Goal: Transaction & Acquisition: Subscribe to service/newsletter

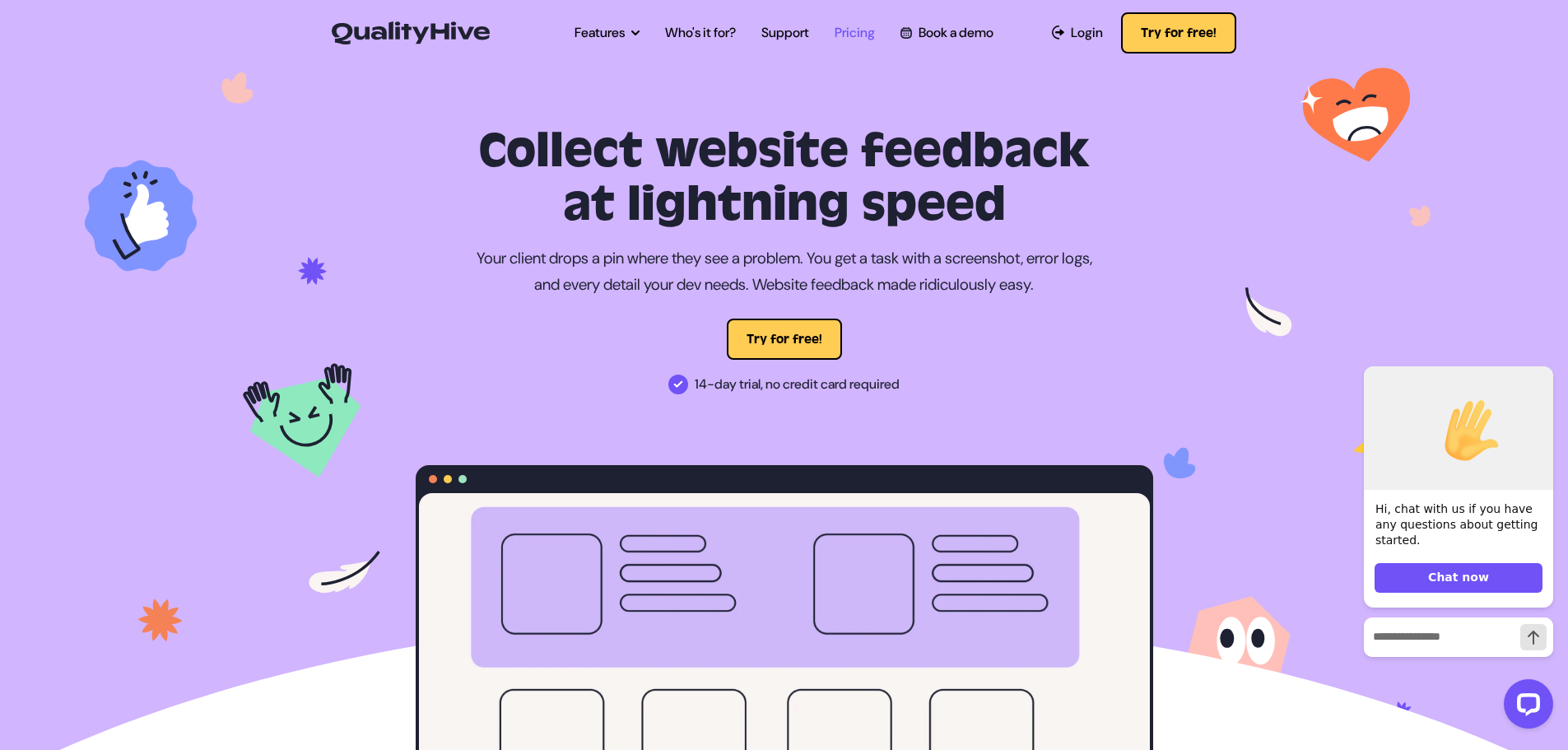
click at [852, 32] on link "Pricing" at bounding box center [855, 32] width 41 height 19
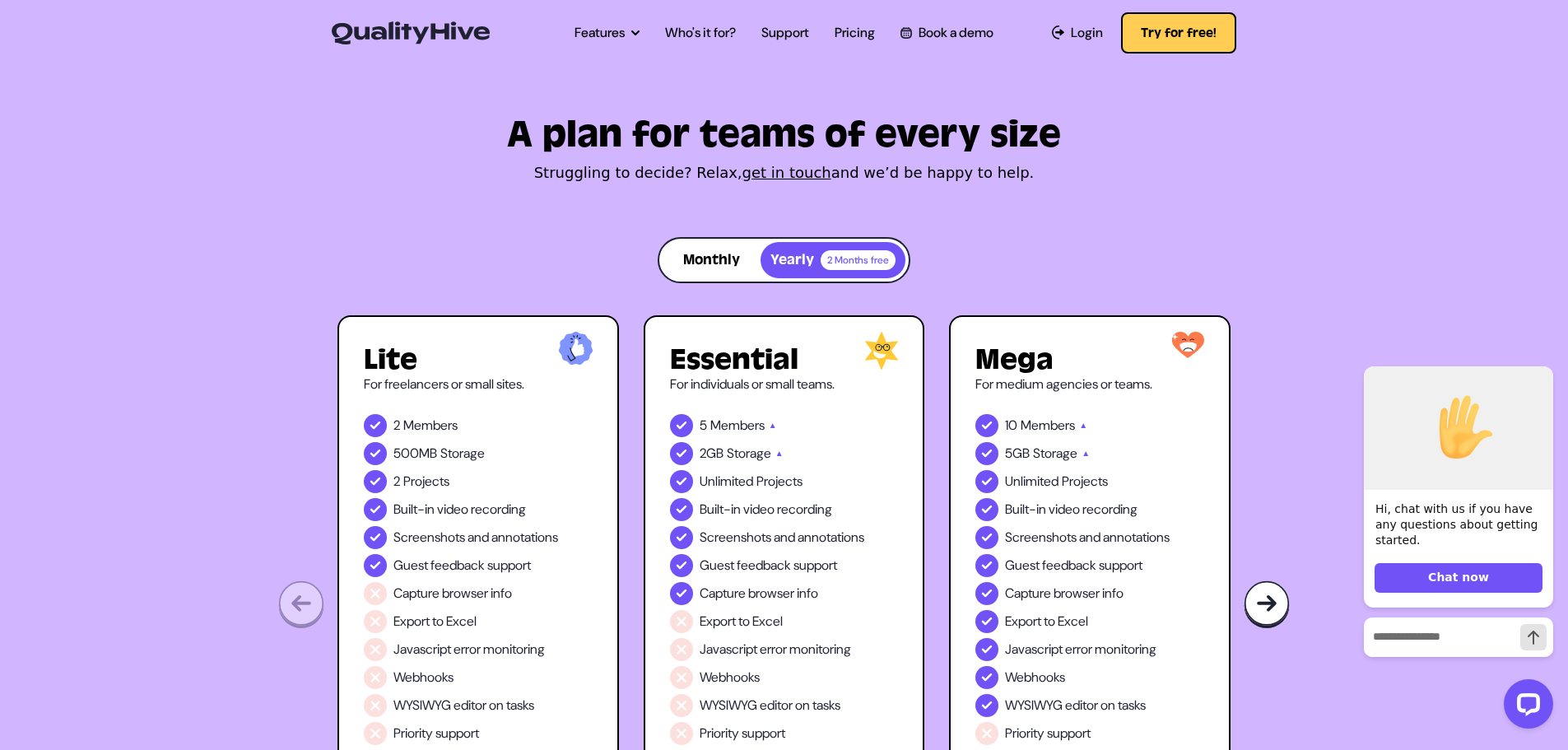
scroll to position [15, 0]
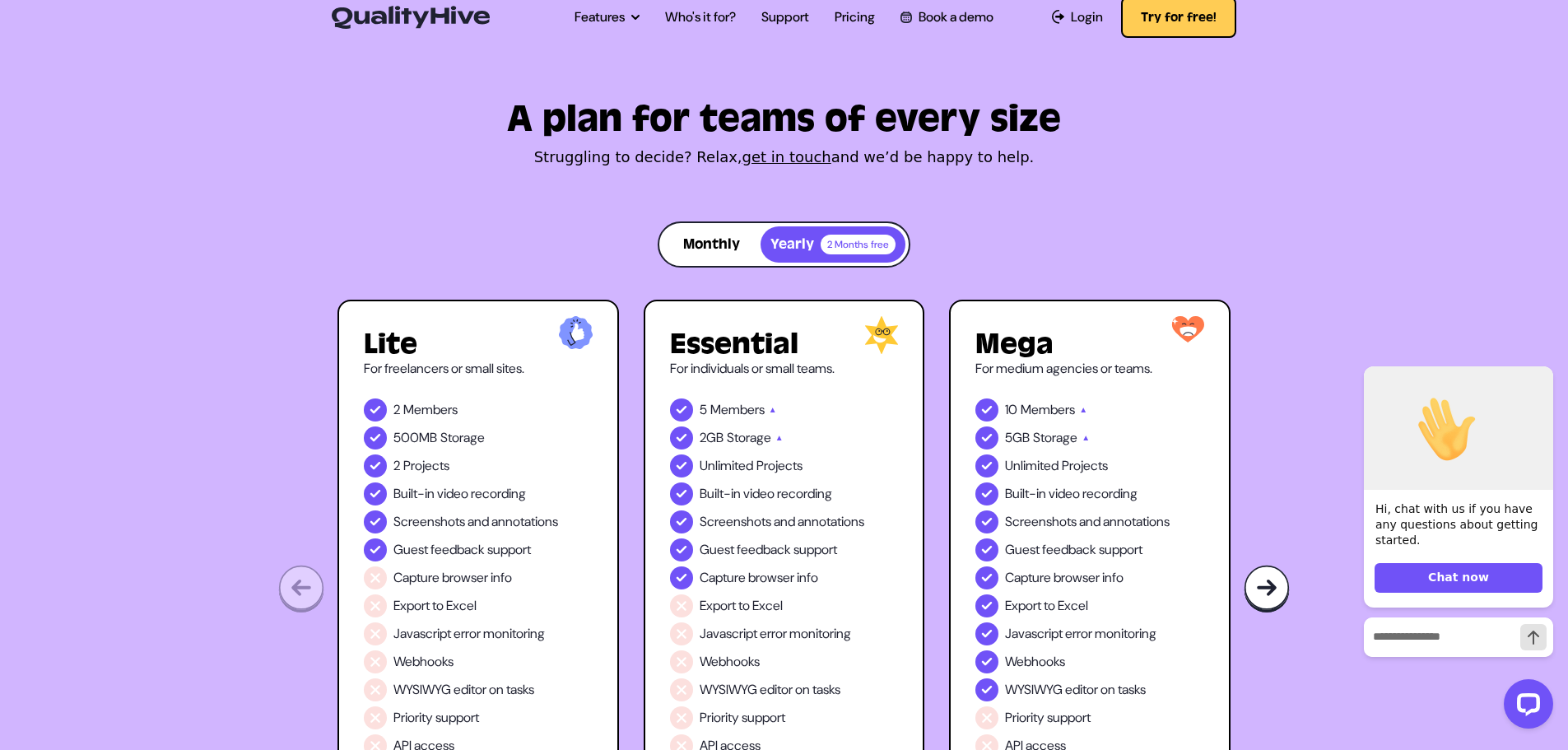
click at [422, 2] on div "Open main menu Features Automatic Screenshot Capturing Browser Information Capt…" at bounding box center [784, 17] width 905 height 47
click at [418, 3] on div "Open main menu Features Automatic Screenshot Capturing Browser Information Capt…" at bounding box center [784, 17] width 905 height 47
click at [550, 36] on nav "Features Automatic Screenshot Capturing Browser Information Capturing Video Rec…" at bounding box center [878, 17] width 716 height 47
click at [706, 21] on link "Who's it for?" at bounding box center [701, 17] width 71 height 19
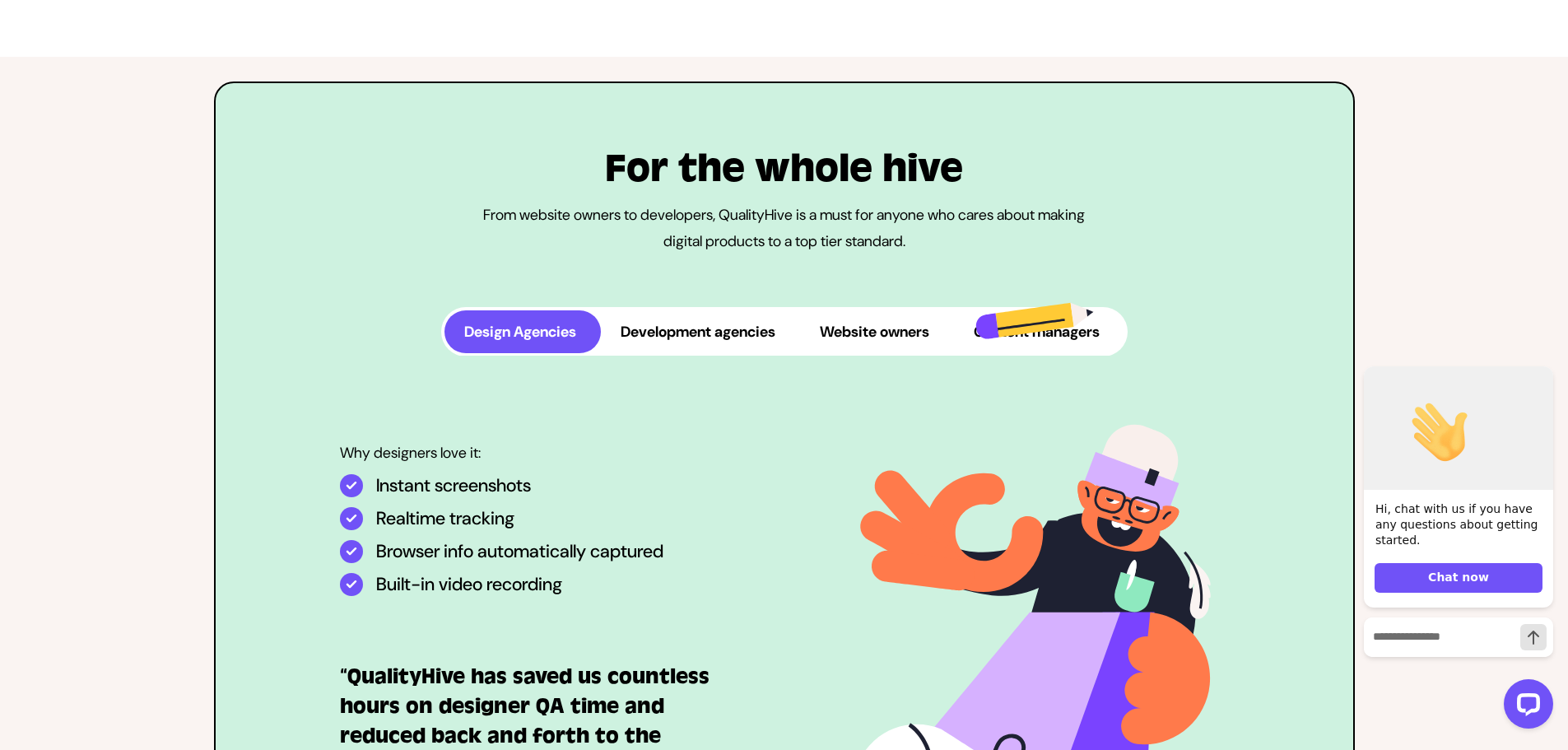
scroll to position [703, 0]
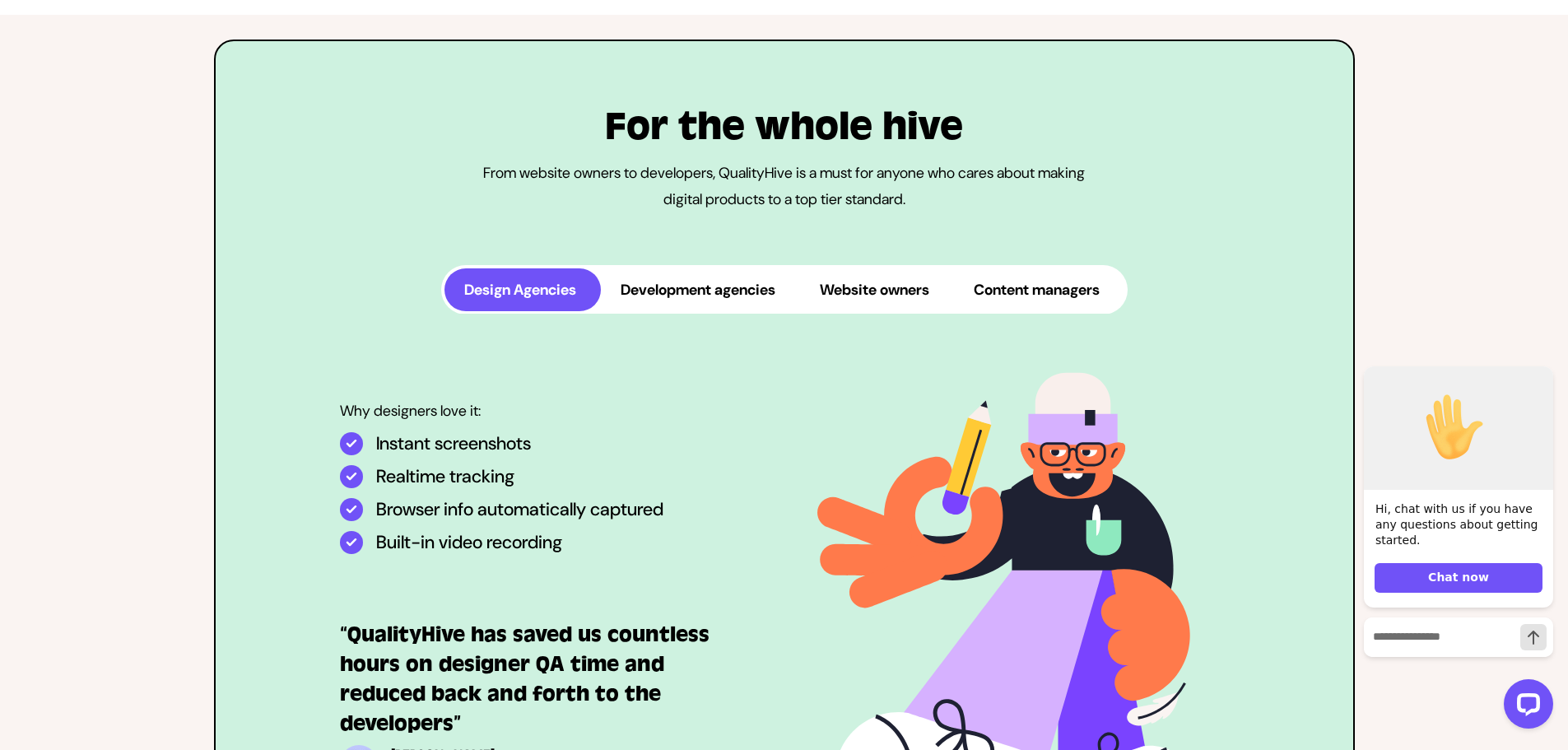
click at [709, 311] on button "Development agencies" at bounding box center [701, 289] width 199 height 43
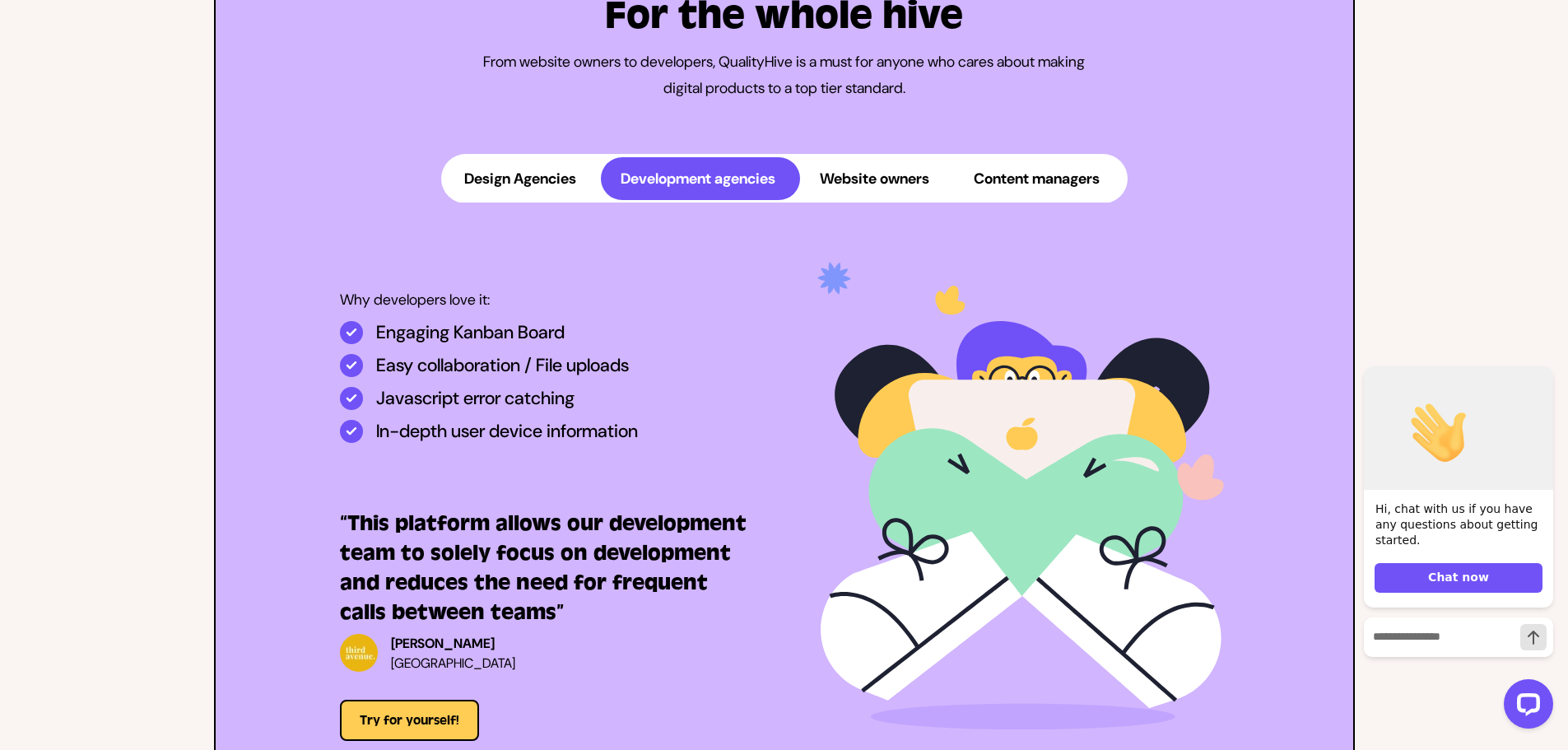
scroll to position [0, 0]
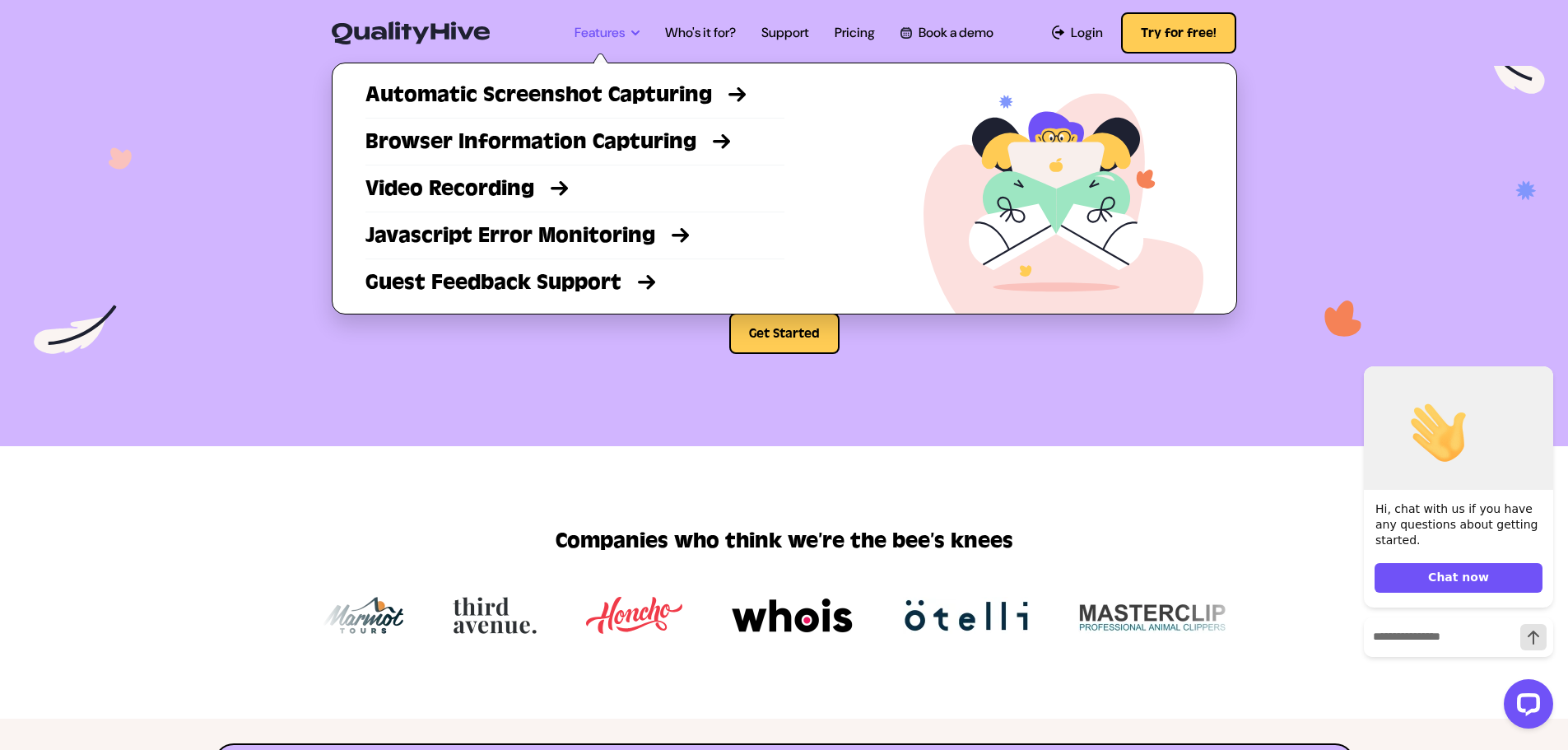
click at [624, 31] on link "Features" at bounding box center [607, 32] width 65 height 19
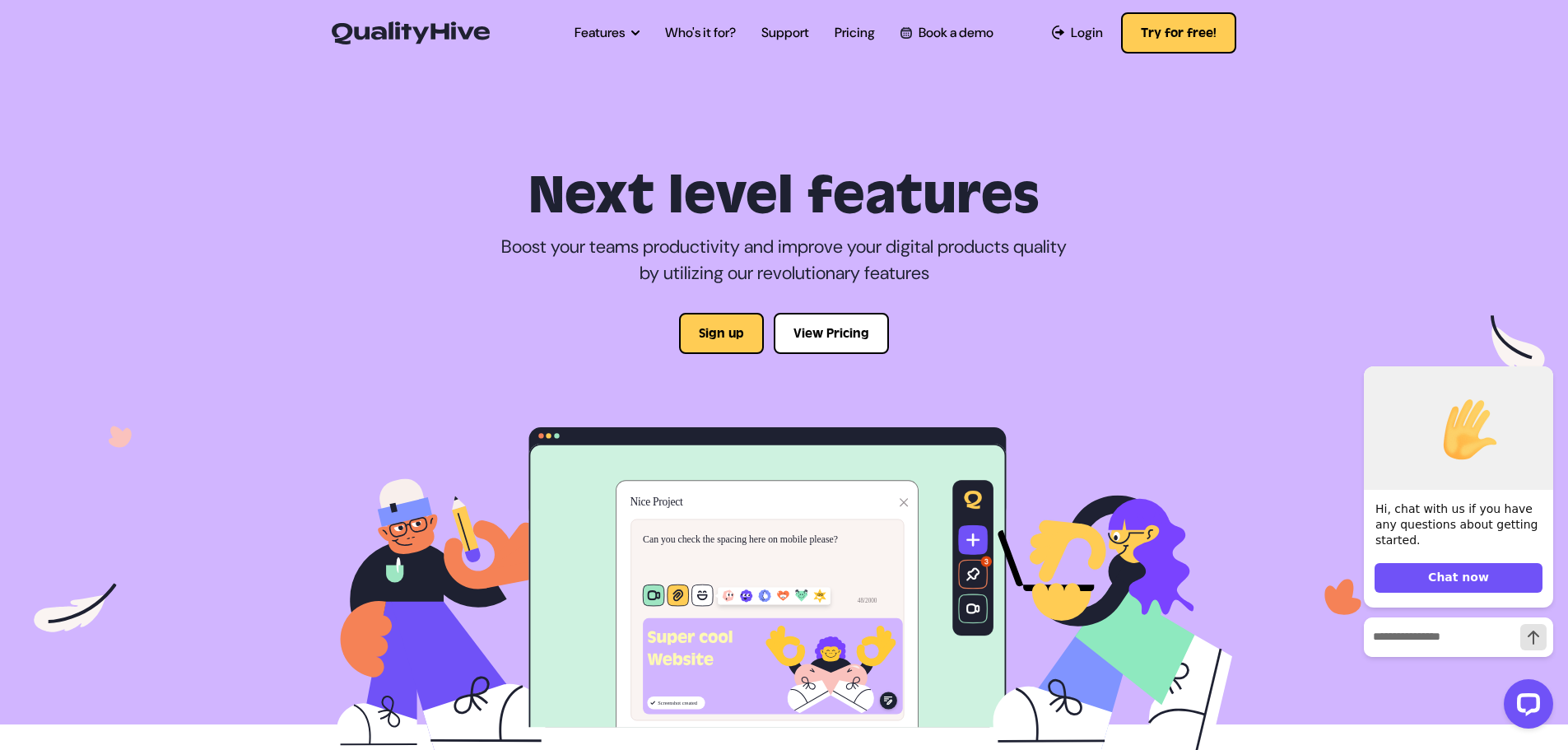
click at [437, 26] on img at bounding box center [410, 32] width 158 height 23
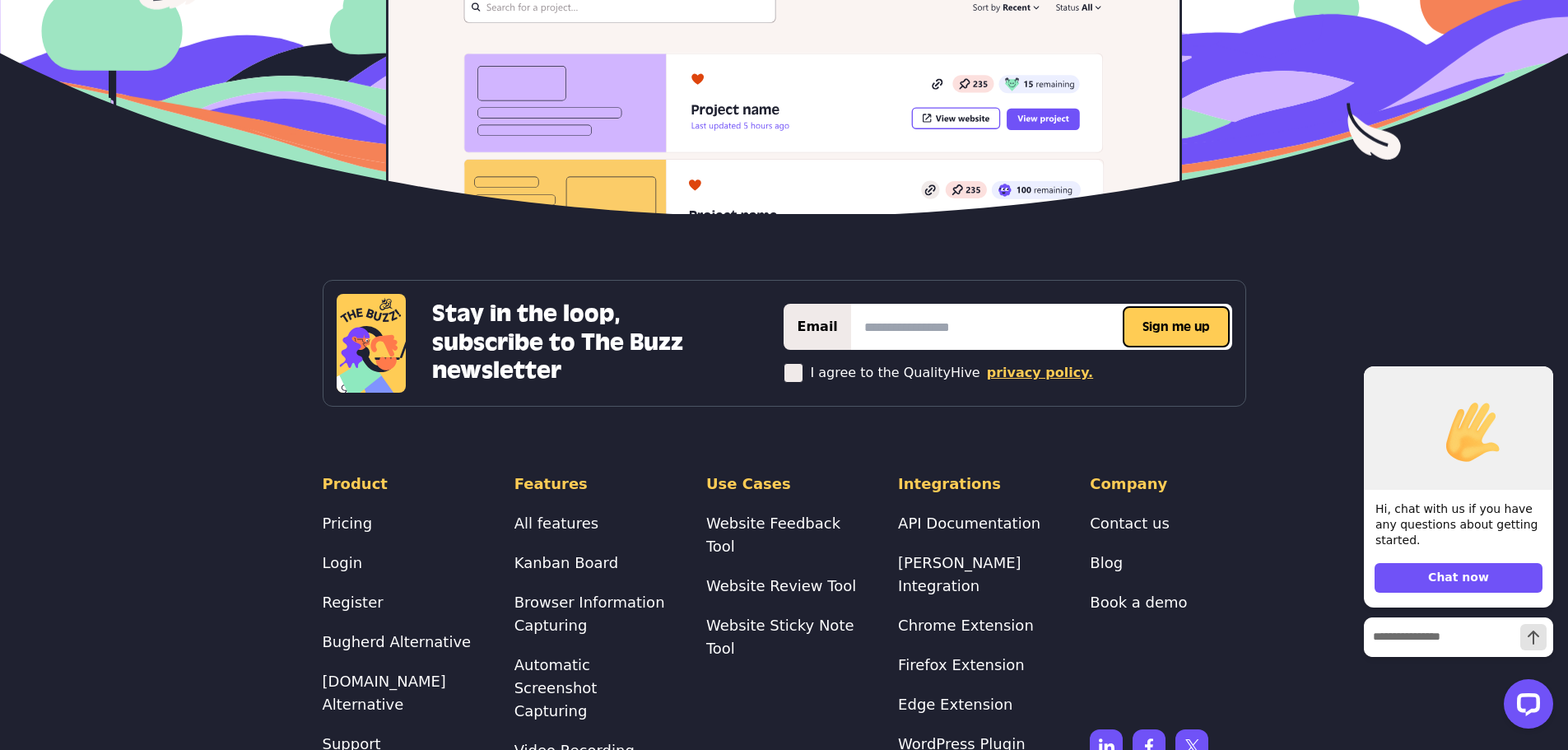
scroll to position [6780, 0]
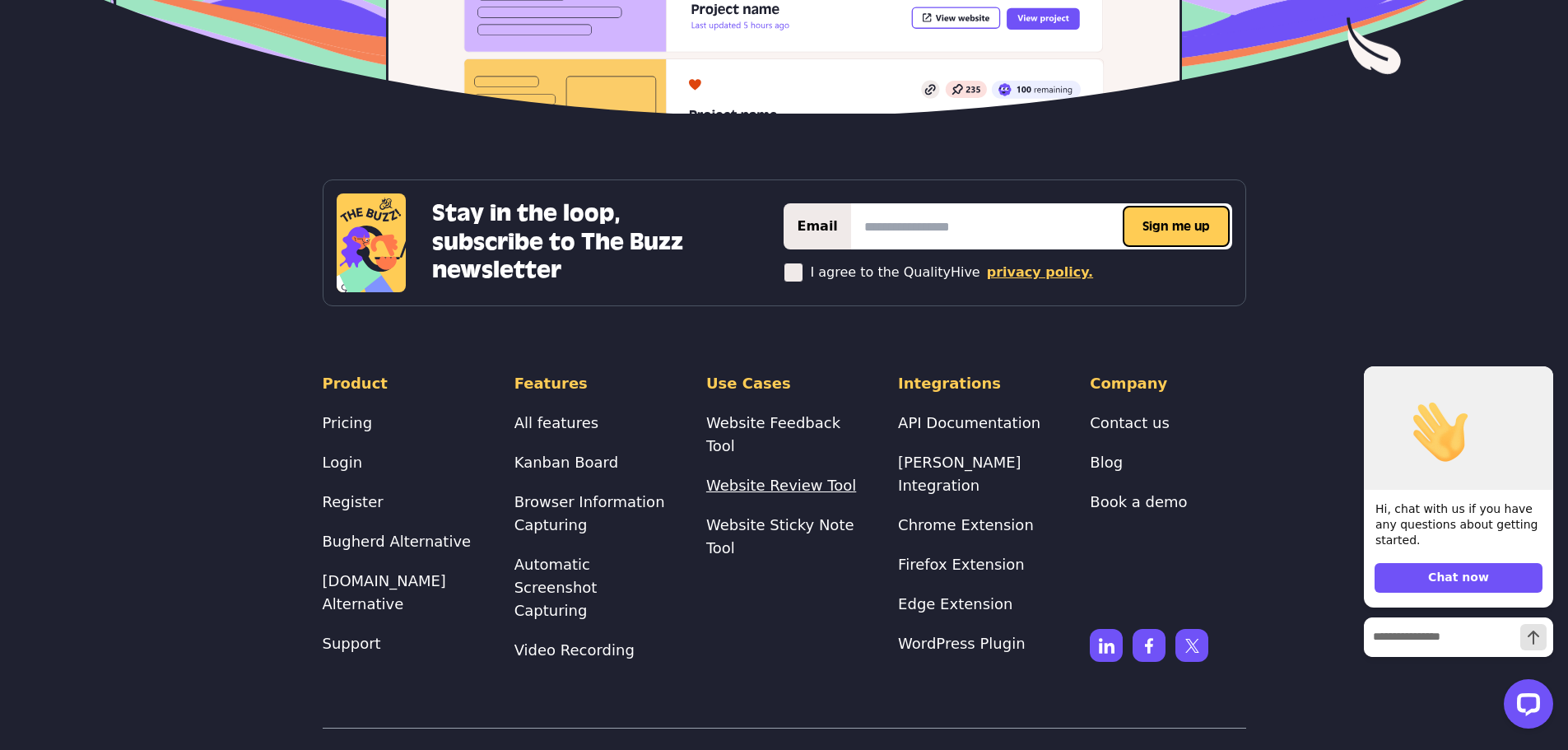
click at [802, 477] on link "Website Review Tool" at bounding box center [780, 485] width 150 height 17
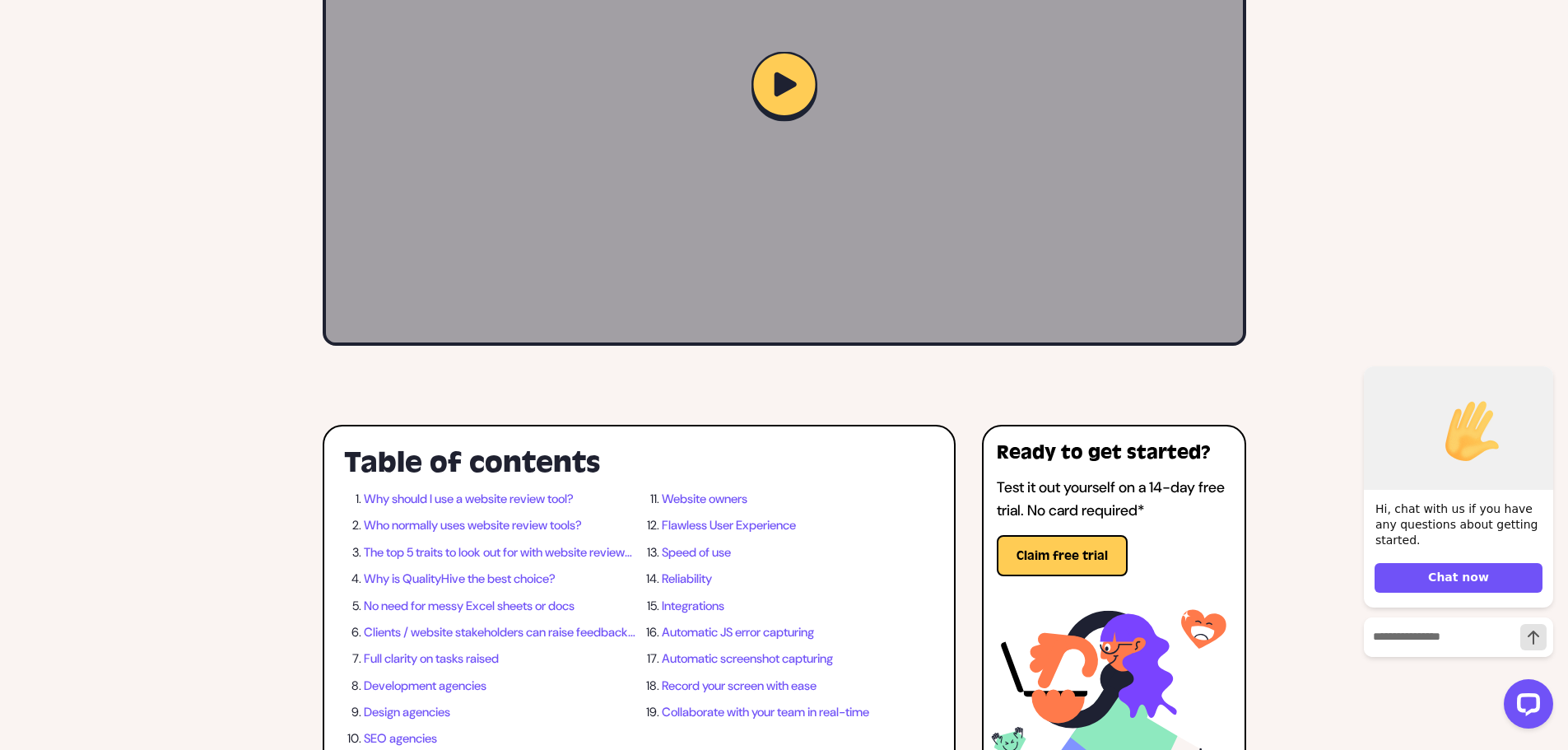
scroll to position [3097, 0]
click at [544, 536] on link "Who normally uses website review tools?" at bounding box center [500, 525] width 272 height 19
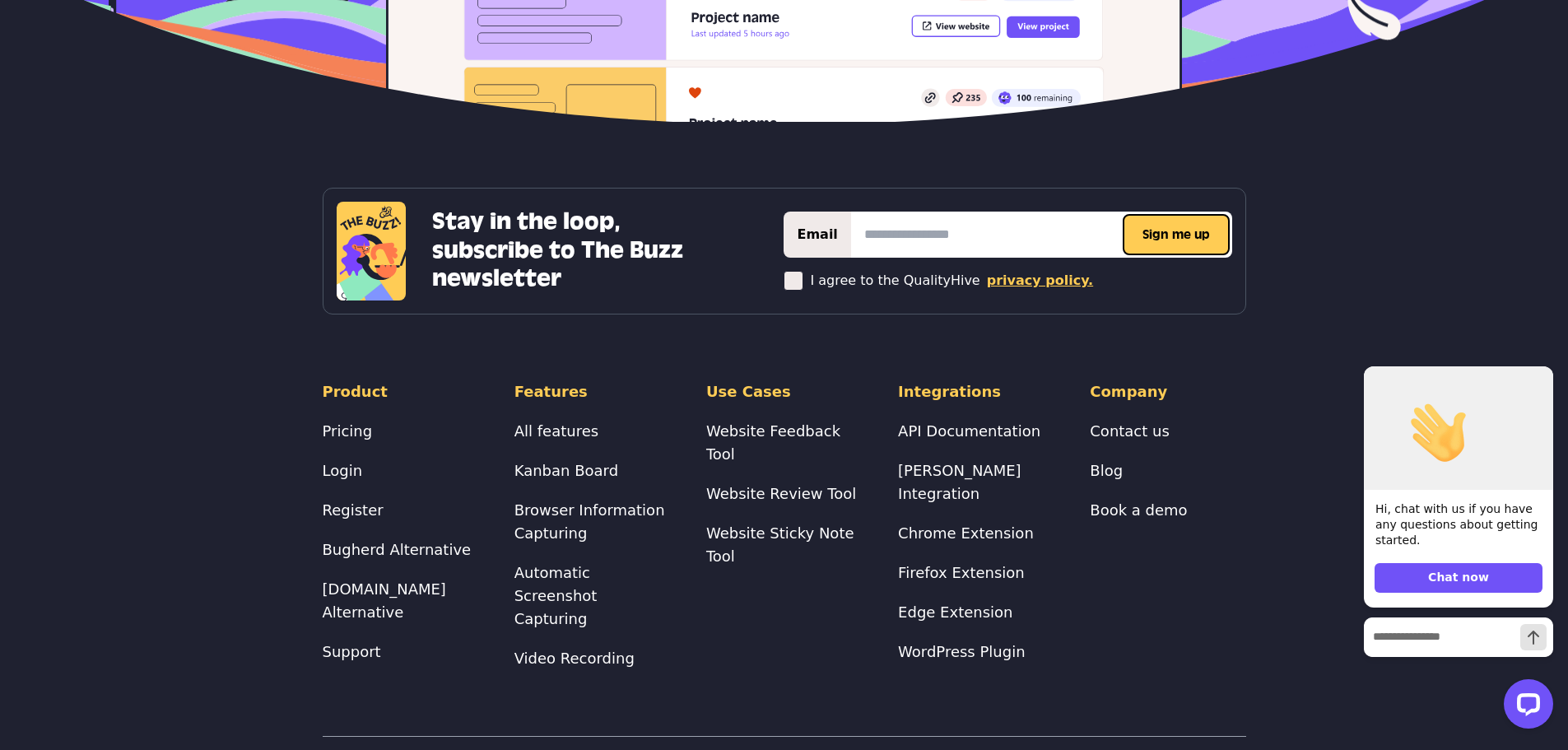
scroll to position [8120, 0]
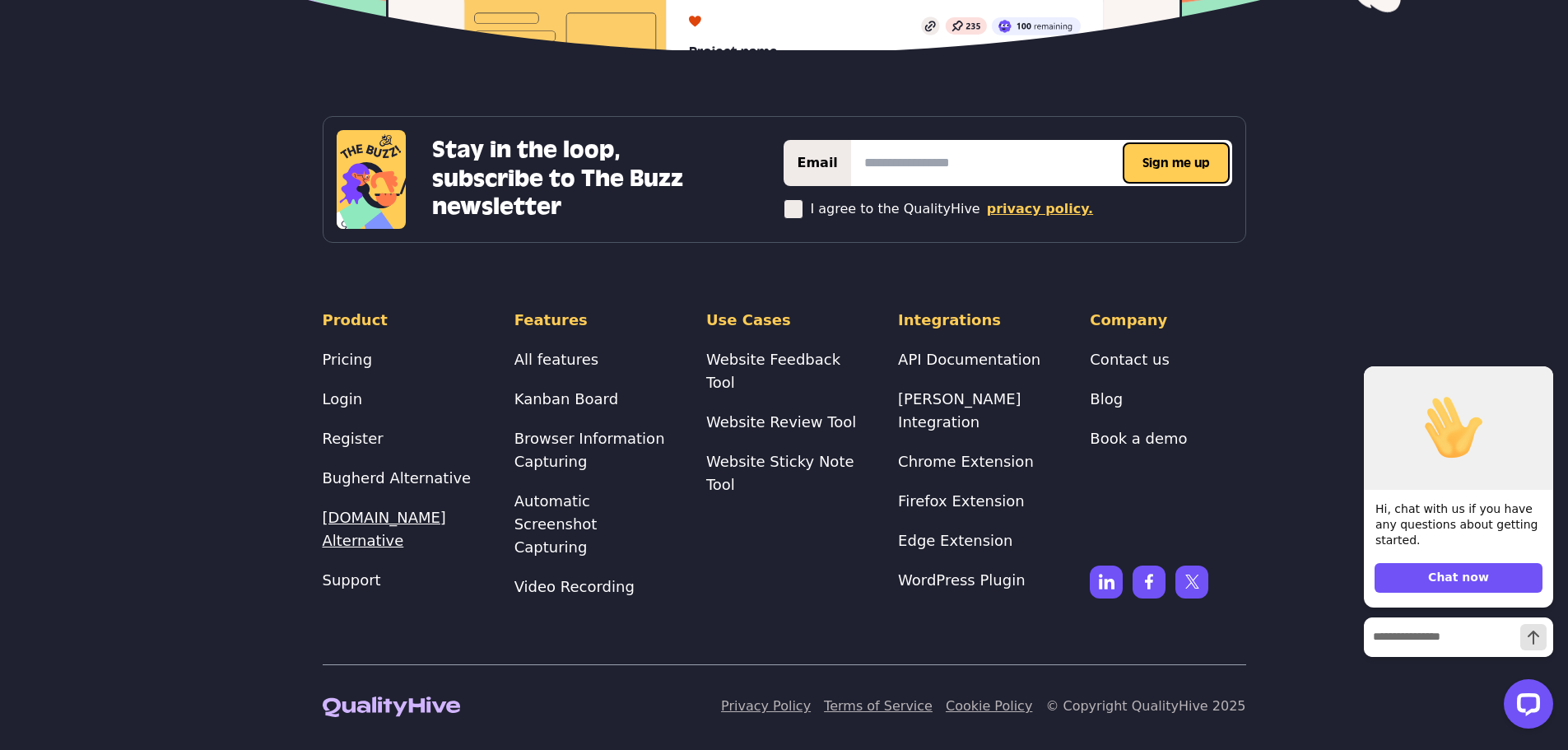
click at [371, 544] on link "[DOMAIN_NAME] Alternative" at bounding box center [385, 529] width 123 height 41
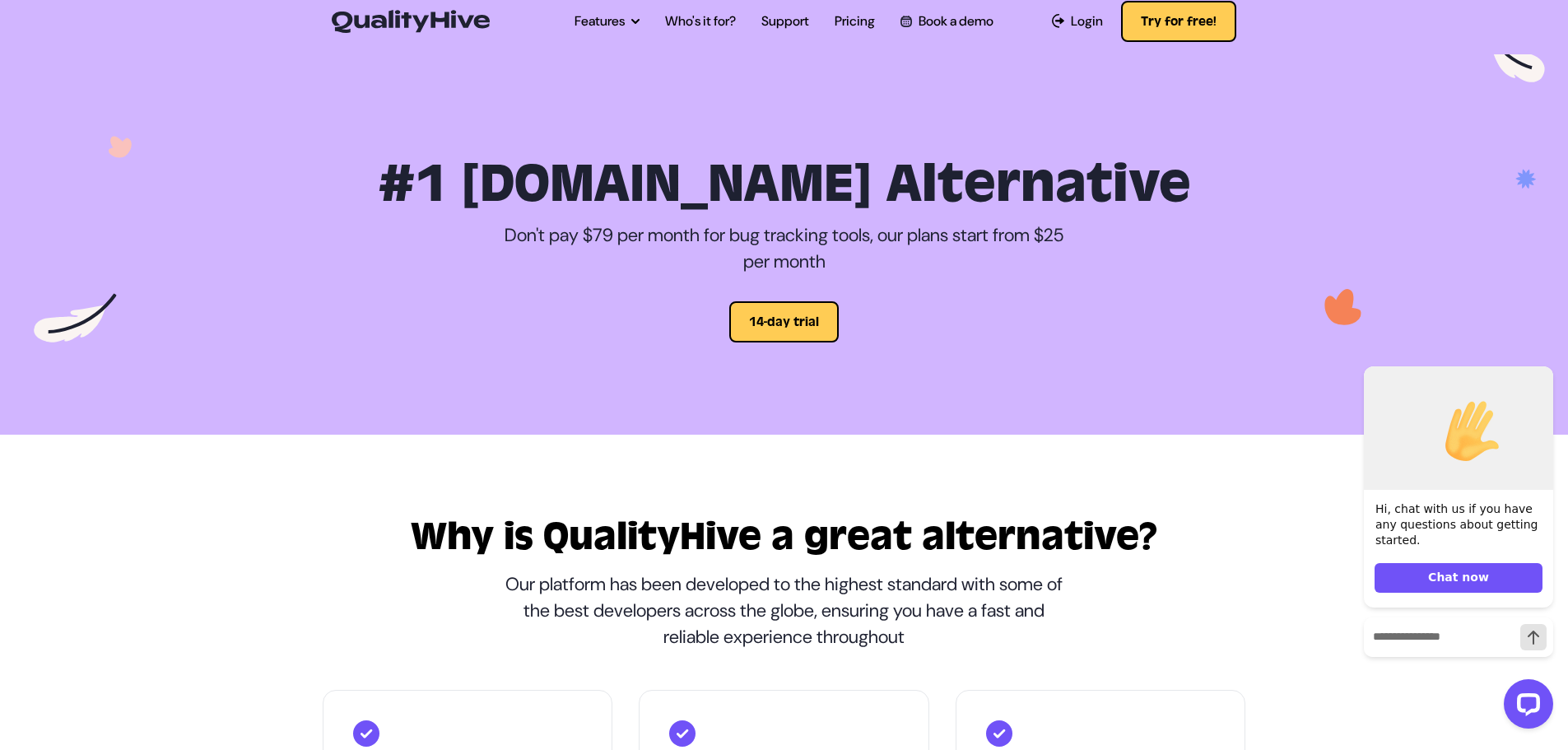
scroll to position [13, 0]
click at [465, 9] on img at bounding box center [410, 20] width 158 height 23
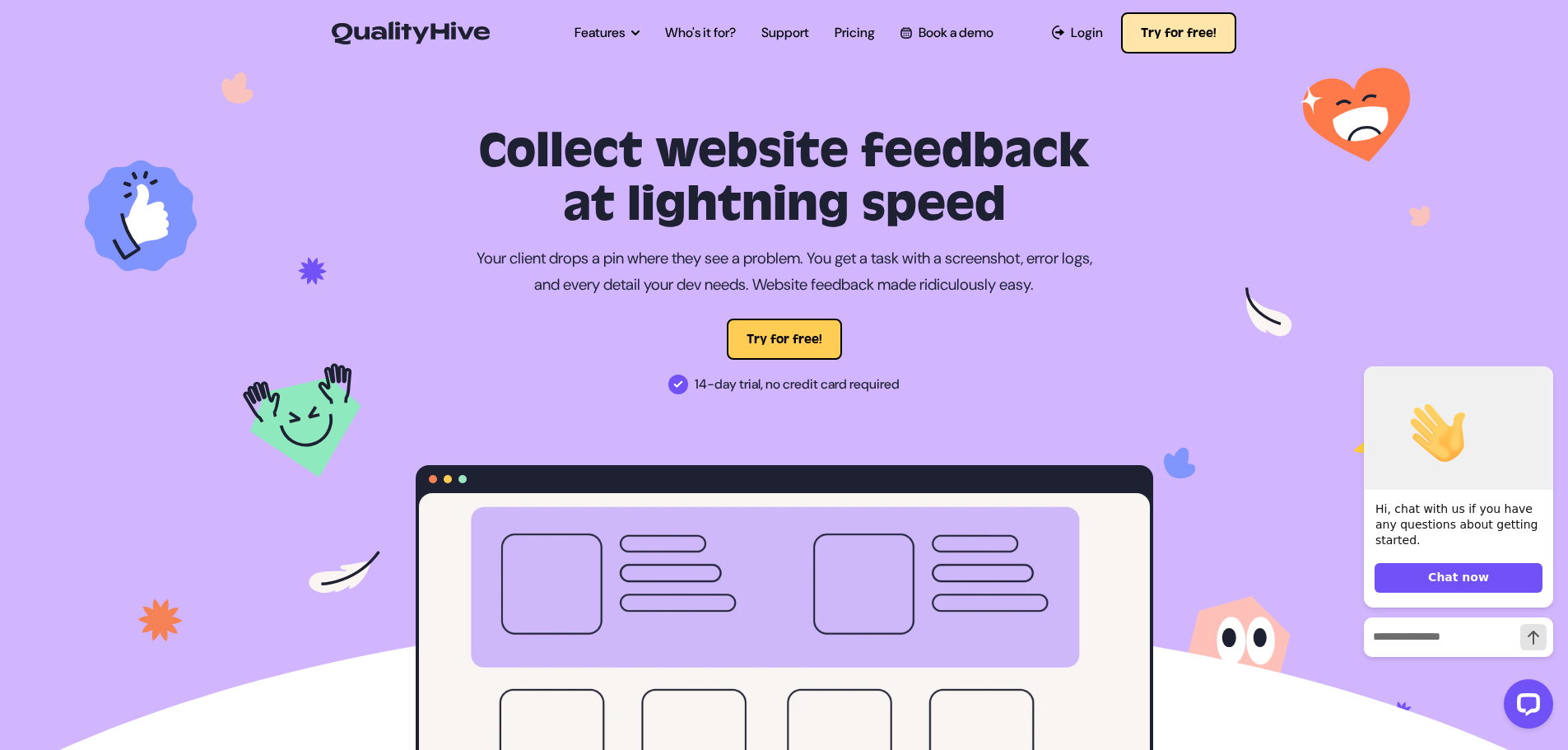
click at [1210, 24] on button "Try for free!" at bounding box center [1178, 33] width 115 height 41
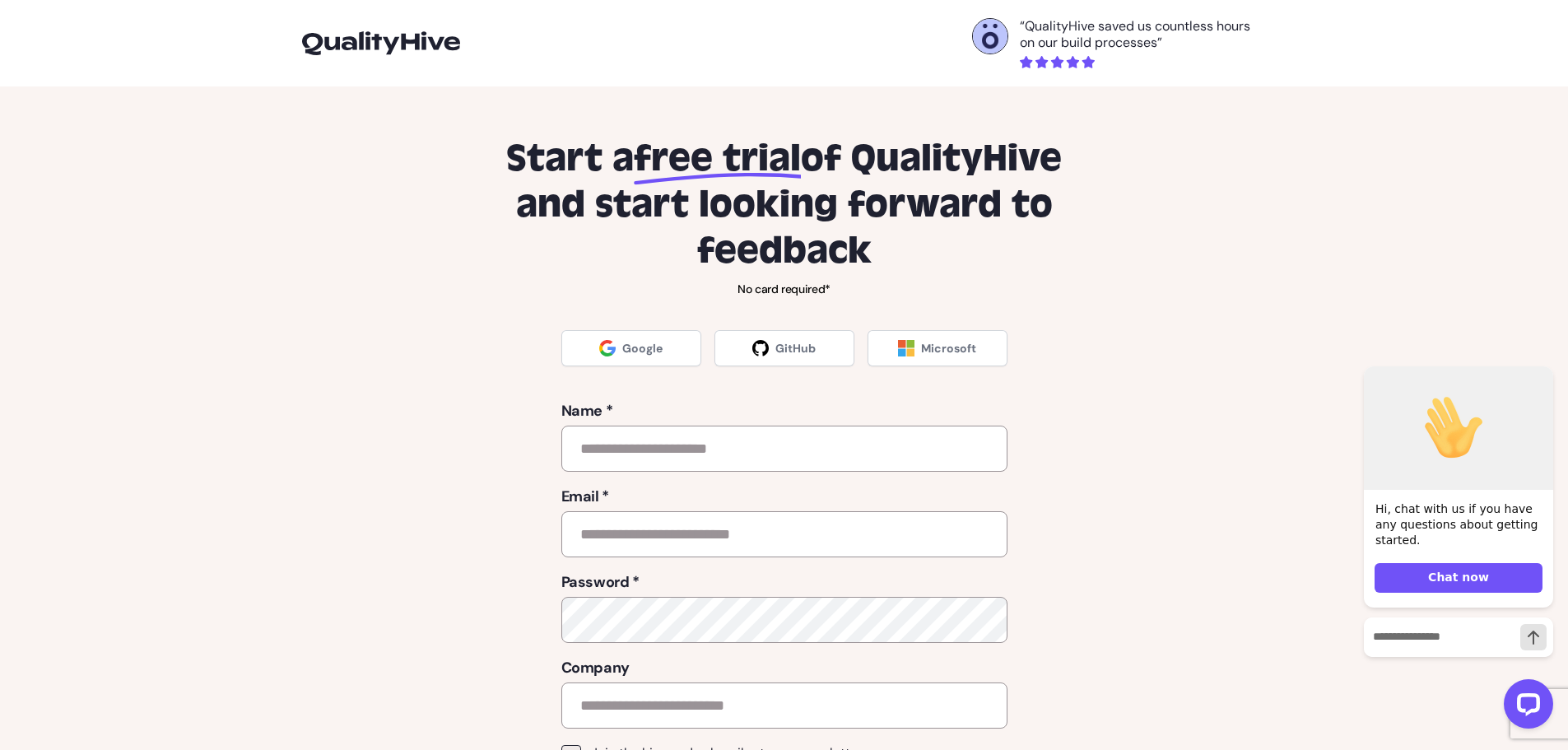
click at [336, 35] on img at bounding box center [380, 42] width 158 height 23
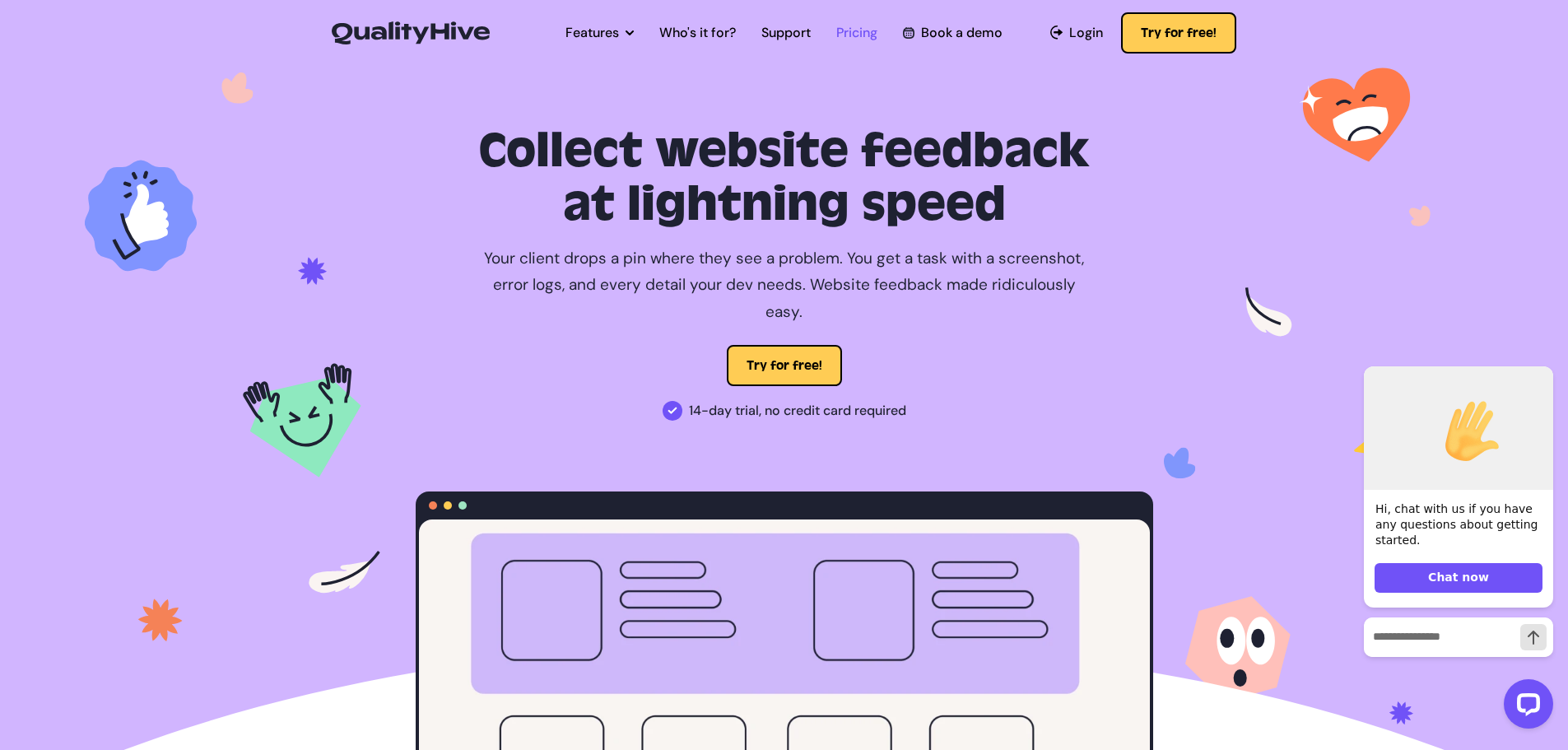
click at [852, 28] on link "Pricing" at bounding box center [856, 32] width 41 height 19
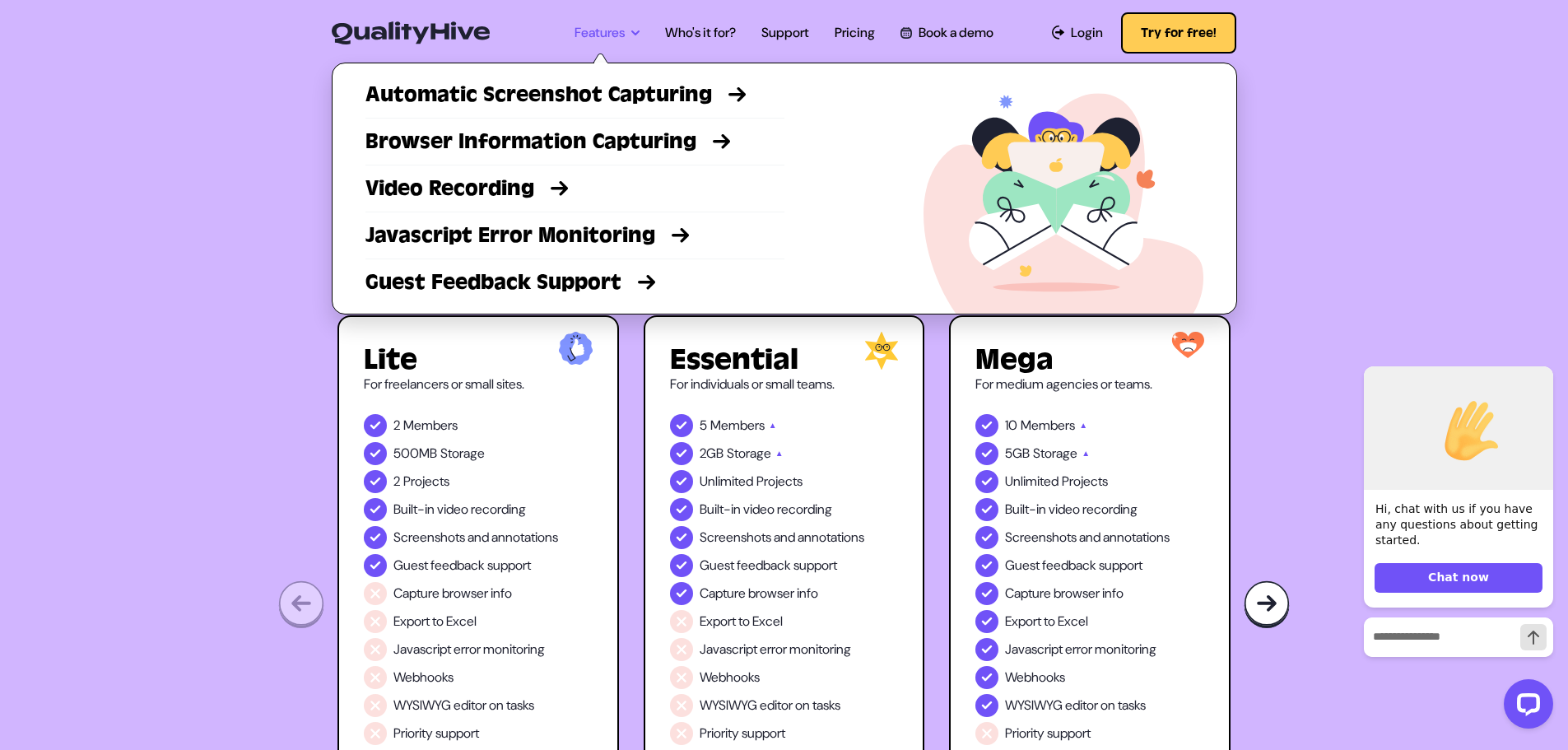
click at [631, 33] on icon at bounding box center [636, 33] width 8 height 8
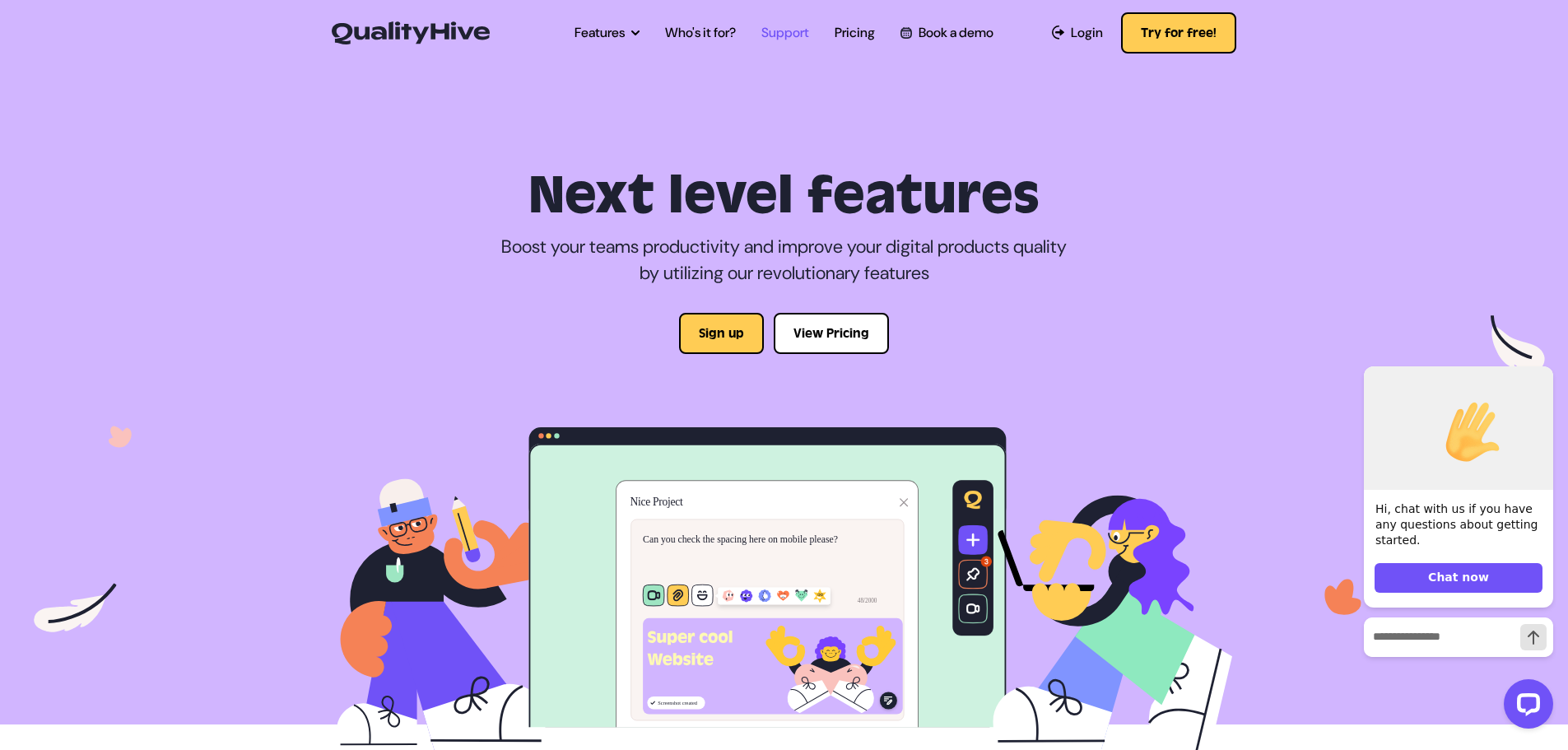
click at [779, 30] on link "Support" at bounding box center [784, 32] width 47 height 19
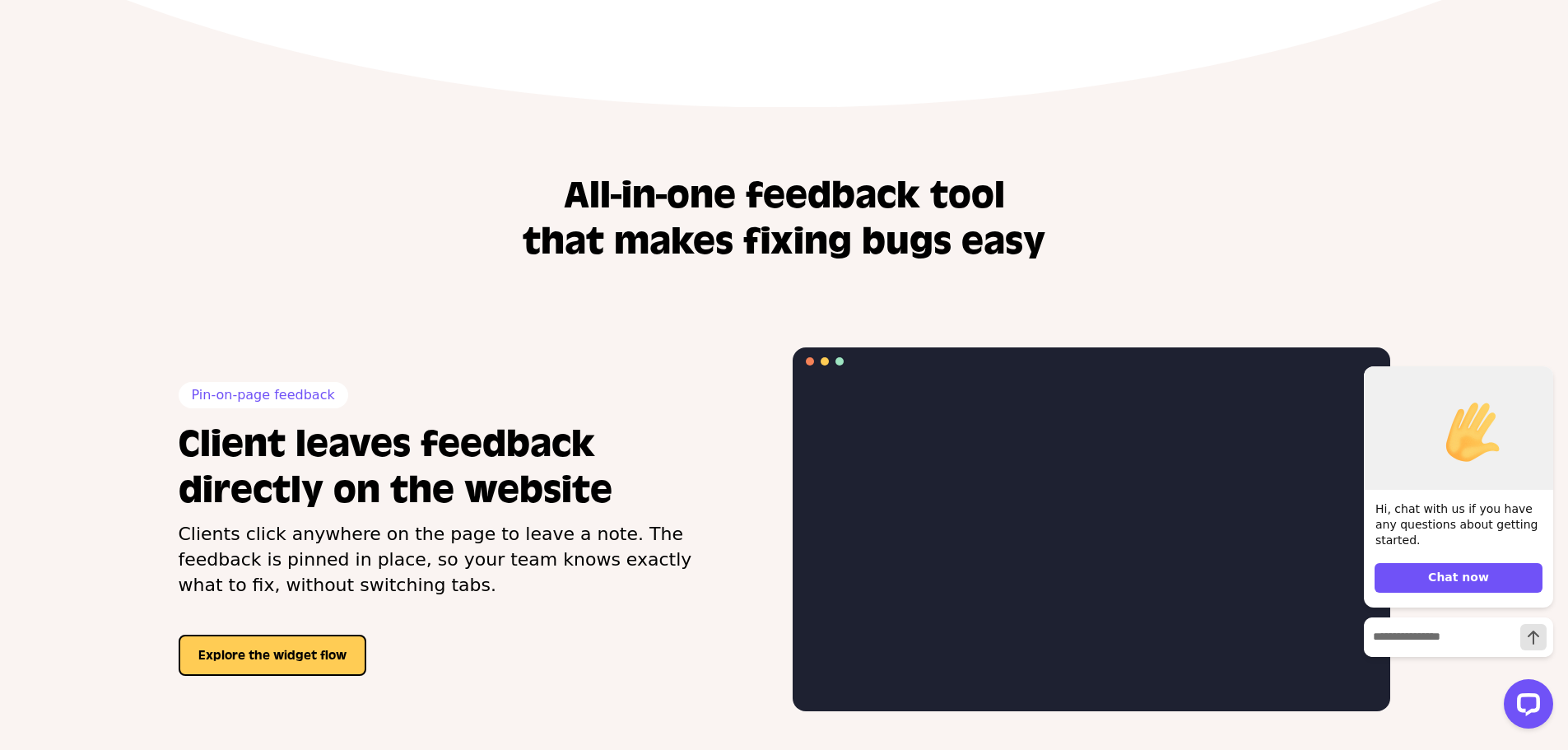
scroll to position [1161, 0]
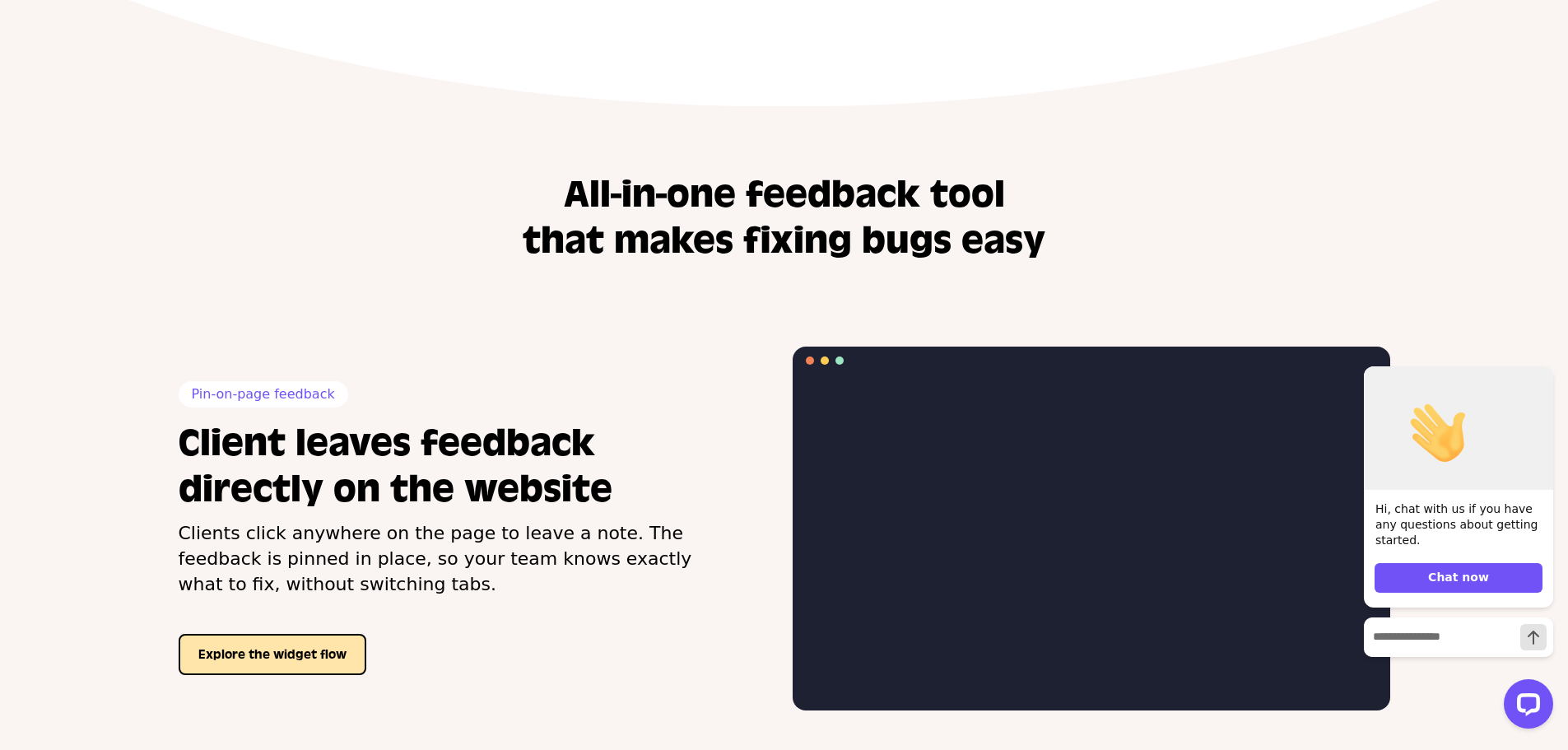
click at [298, 651] on button "Explore the widget flow" at bounding box center [272, 654] width 188 height 41
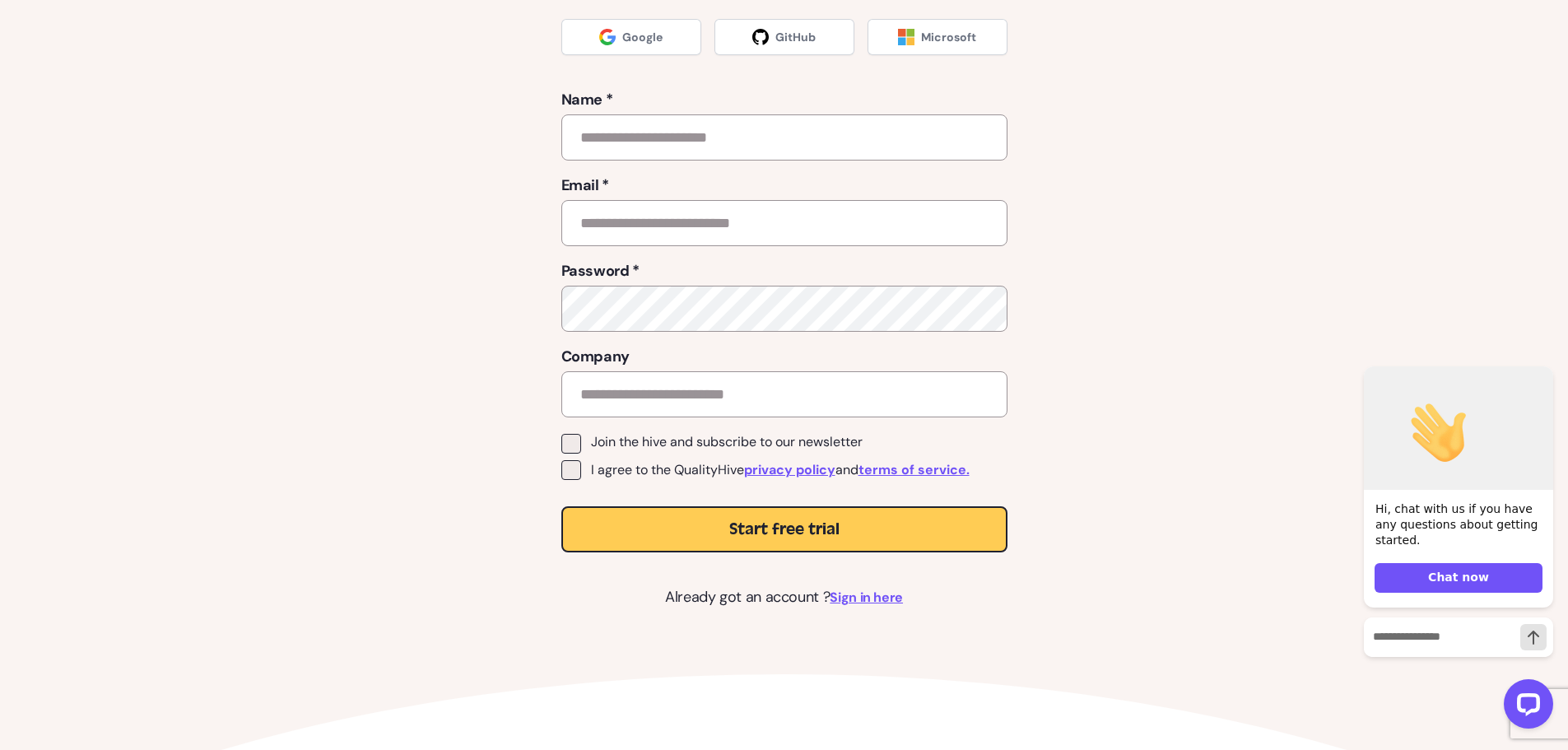
click at [1043, 72] on div "Start a free trial of QualityHive and start looking forward to feedback No card…" at bounding box center [784, 216] width 991 height 784
